Goal: Navigation & Orientation: Find specific page/section

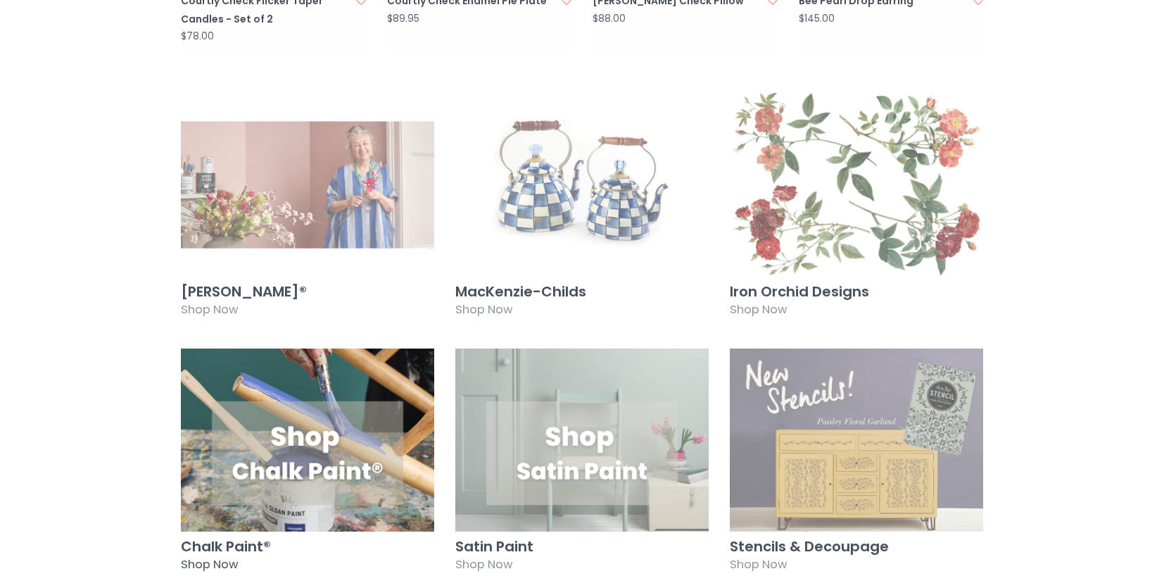
scroll to position [1267, 0]
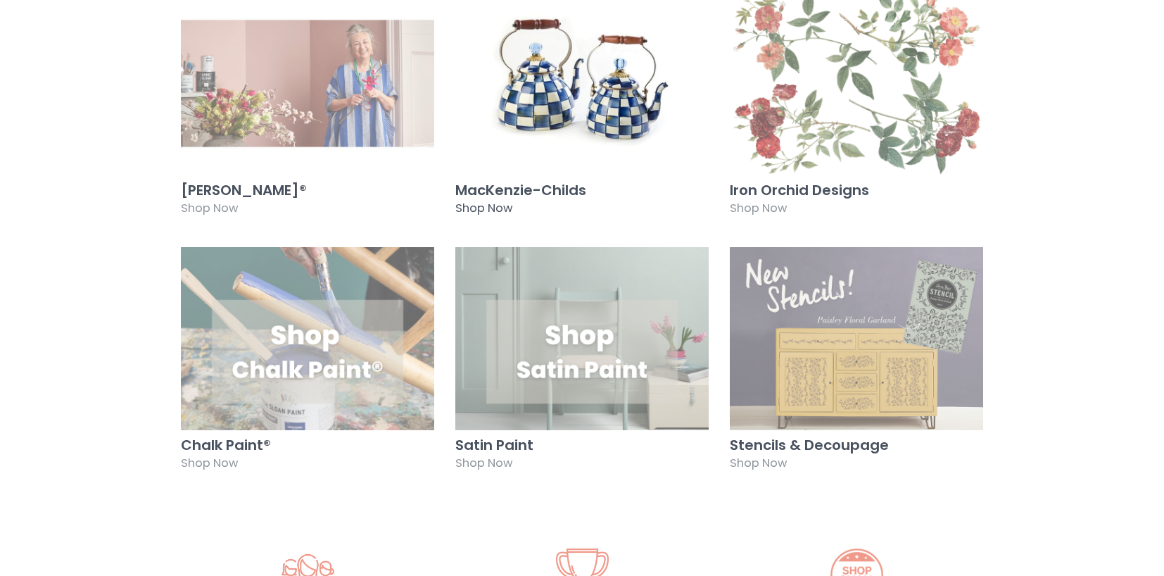
click at [509, 182] on h3 "MacKenzie-Childs" at bounding box center [581, 189] width 253 height 15
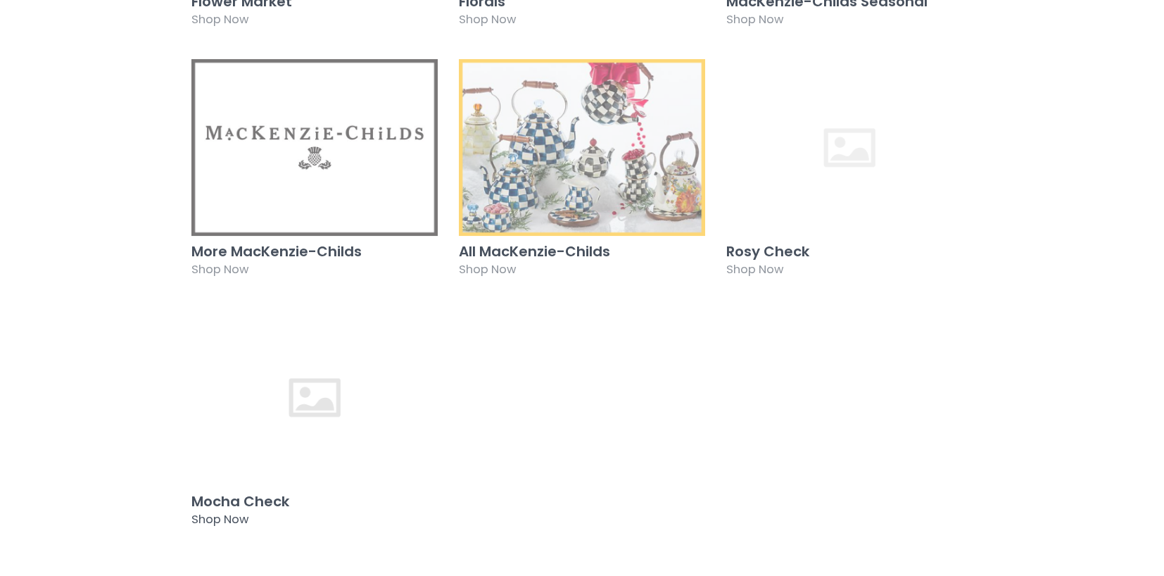
scroll to position [352, 0]
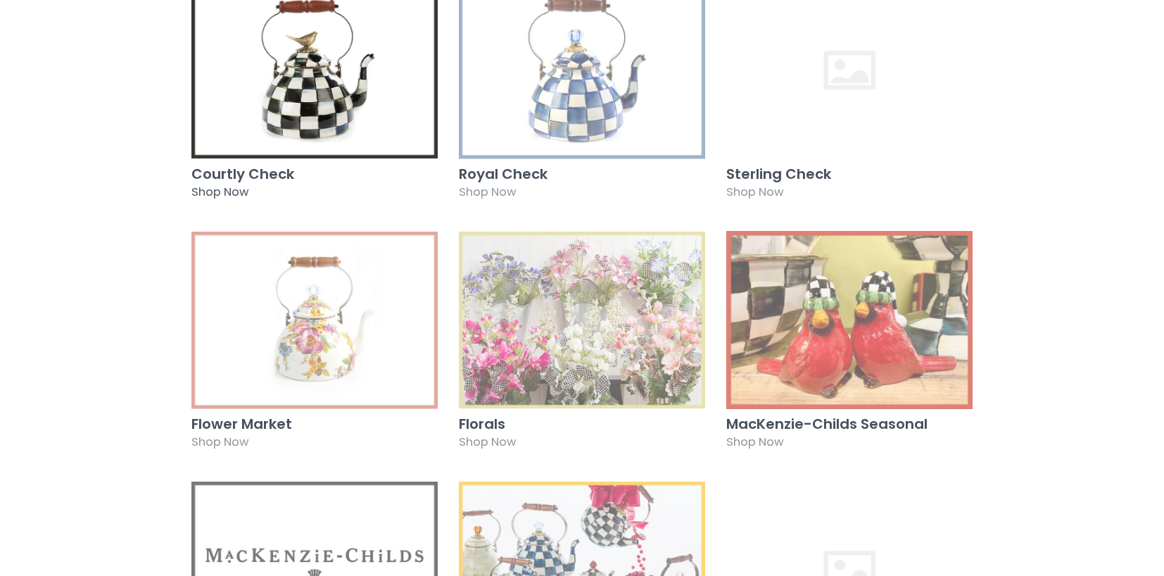
click at [242, 60] on img at bounding box center [314, 70] width 246 height 178
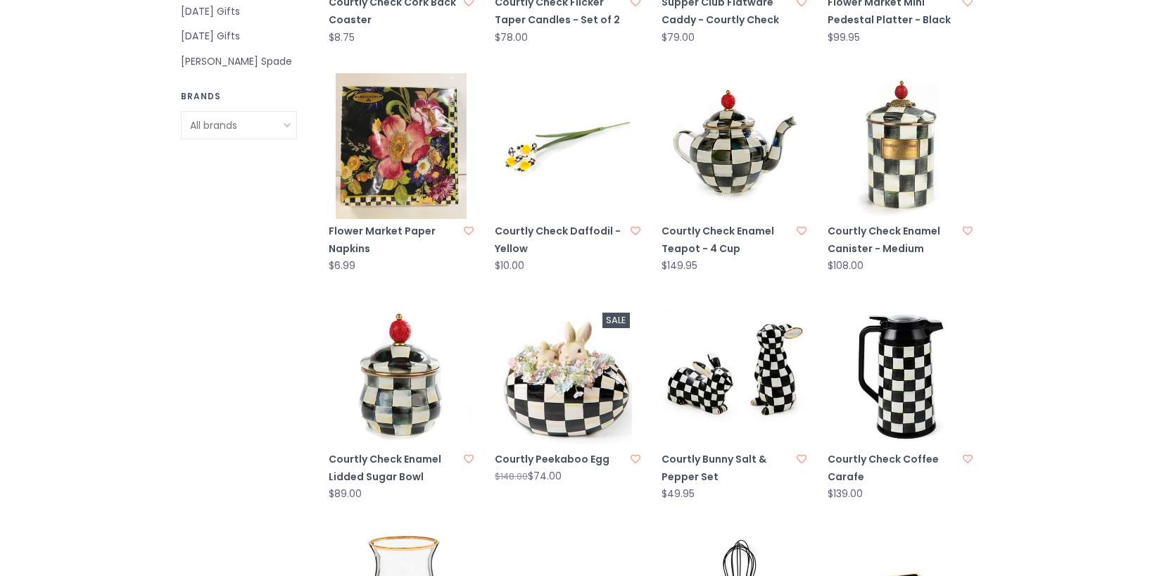
scroll to position [1267, 0]
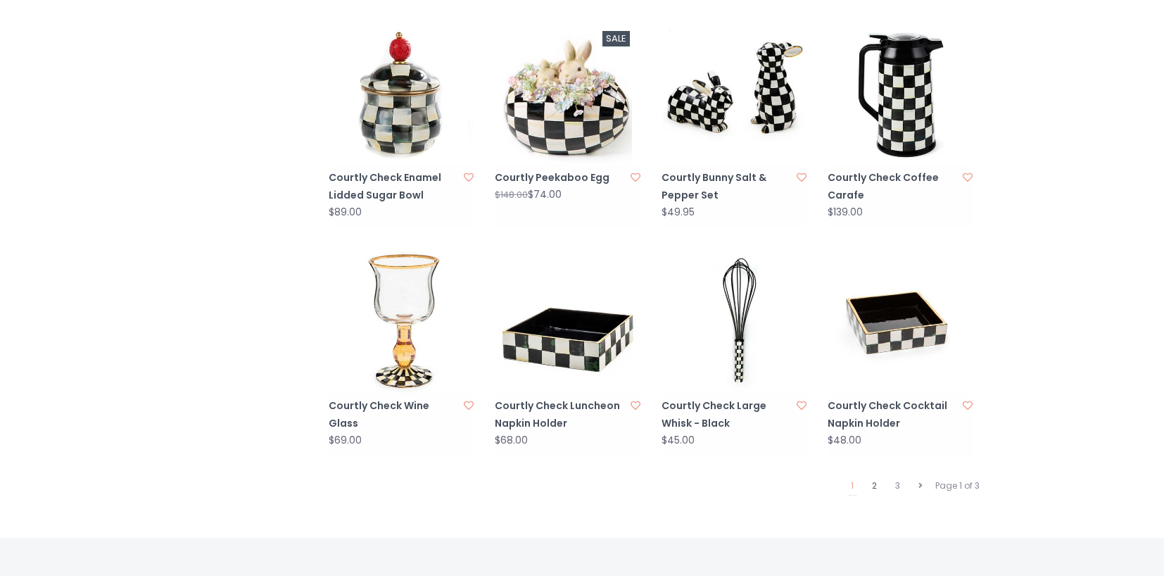
click at [879, 476] on link "2" at bounding box center [874, 485] width 12 height 18
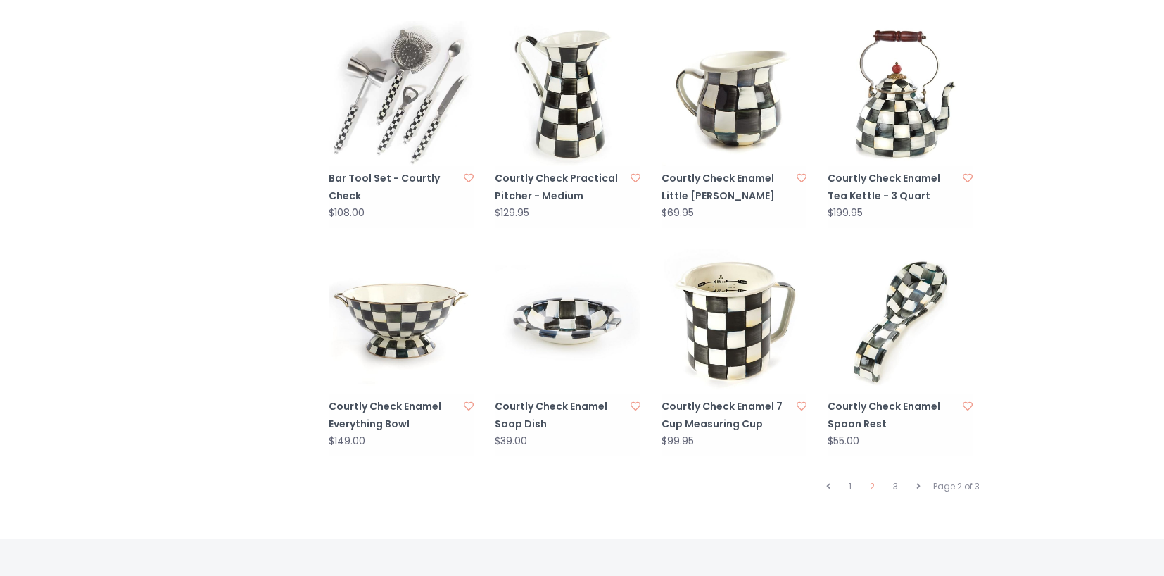
scroll to position [1267, 0]
click at [896, 476] on link "3" at bounding box center [895, 485] width 12 height 18
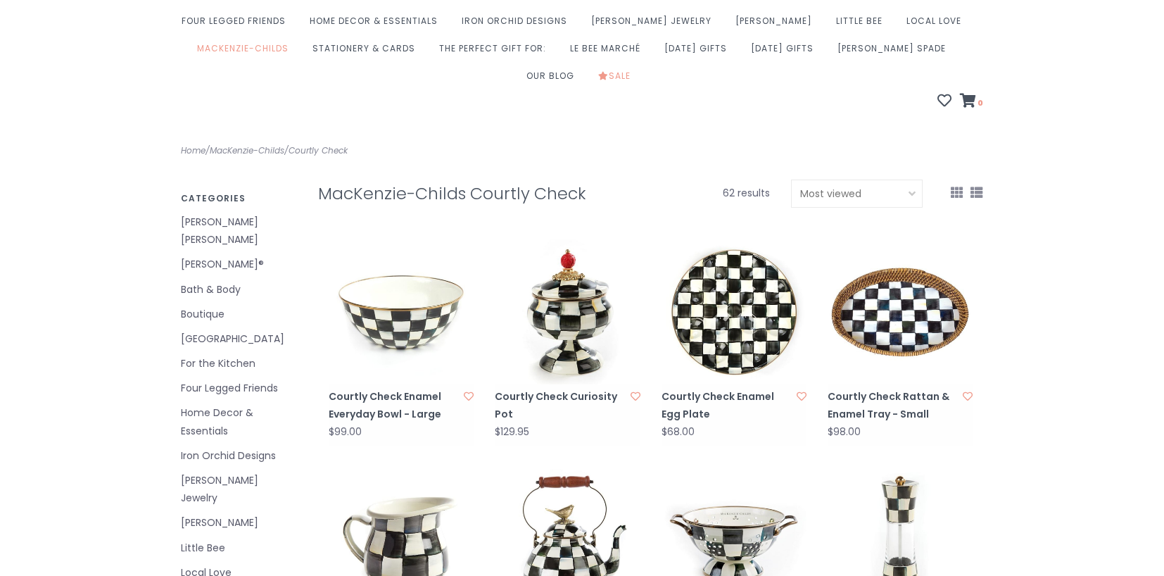
scroll to position [281, 0]
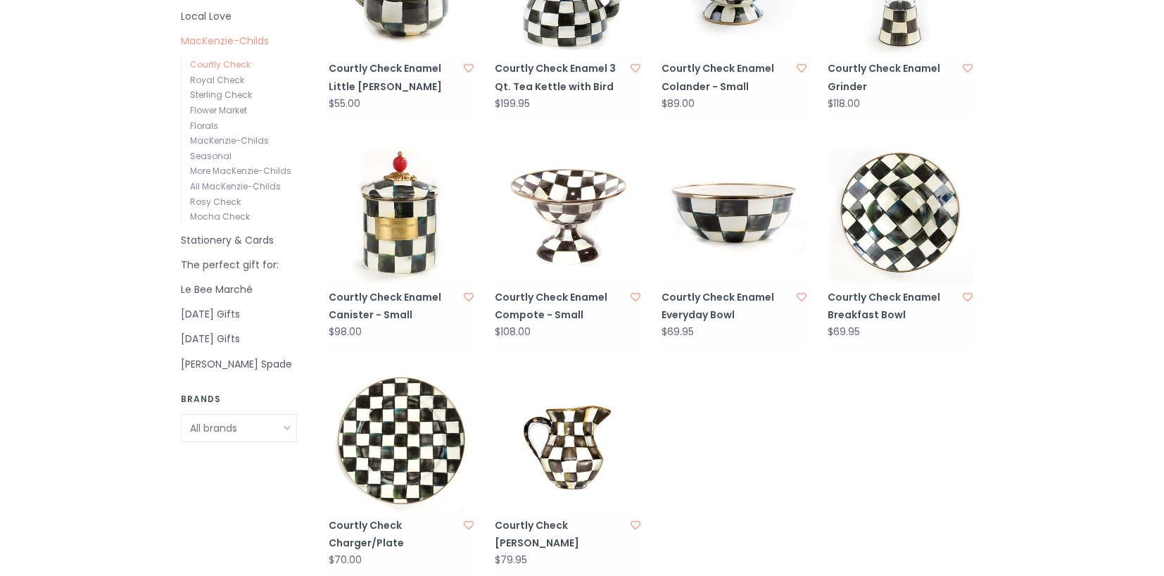
scroll to position [633, 0]
